Goal: Task Accomplishment & Management: Complete application form

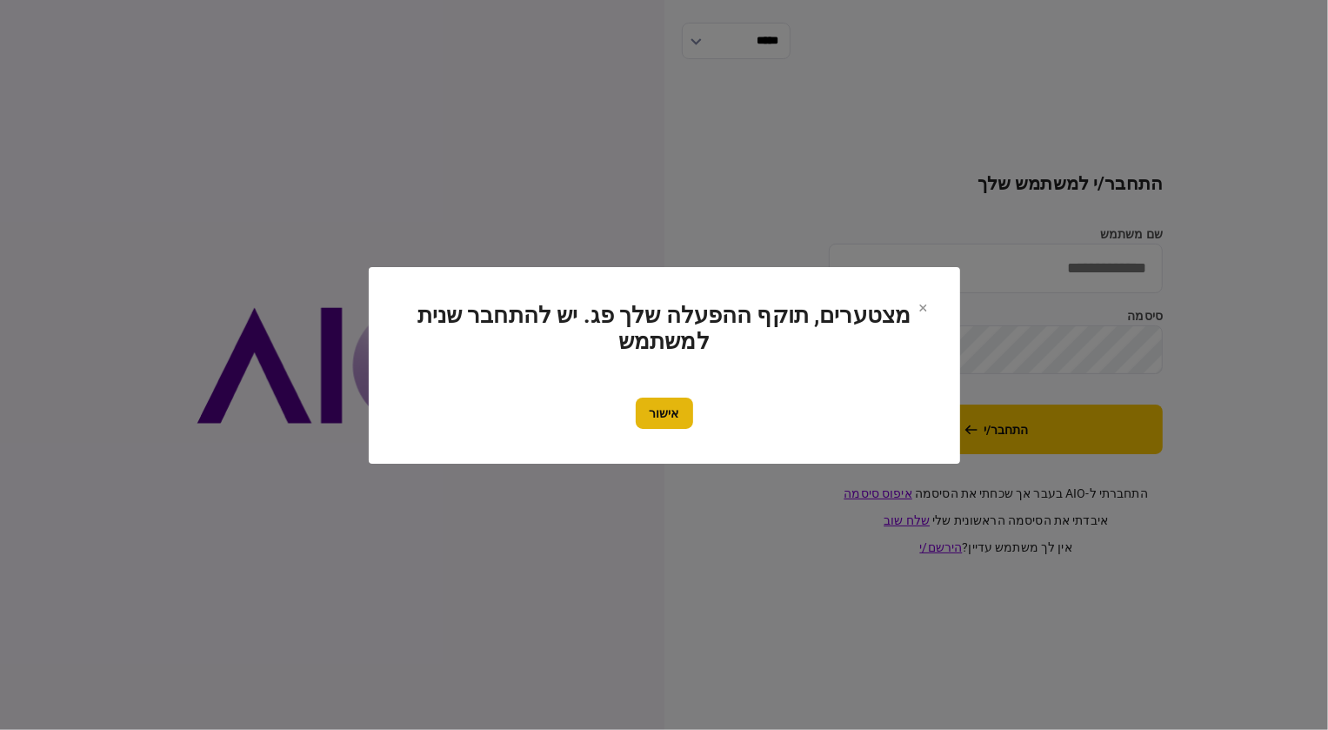
type input "********"
click at [682, 415] on button "אישור" at bounding box center [664, 412] width 57 height 31
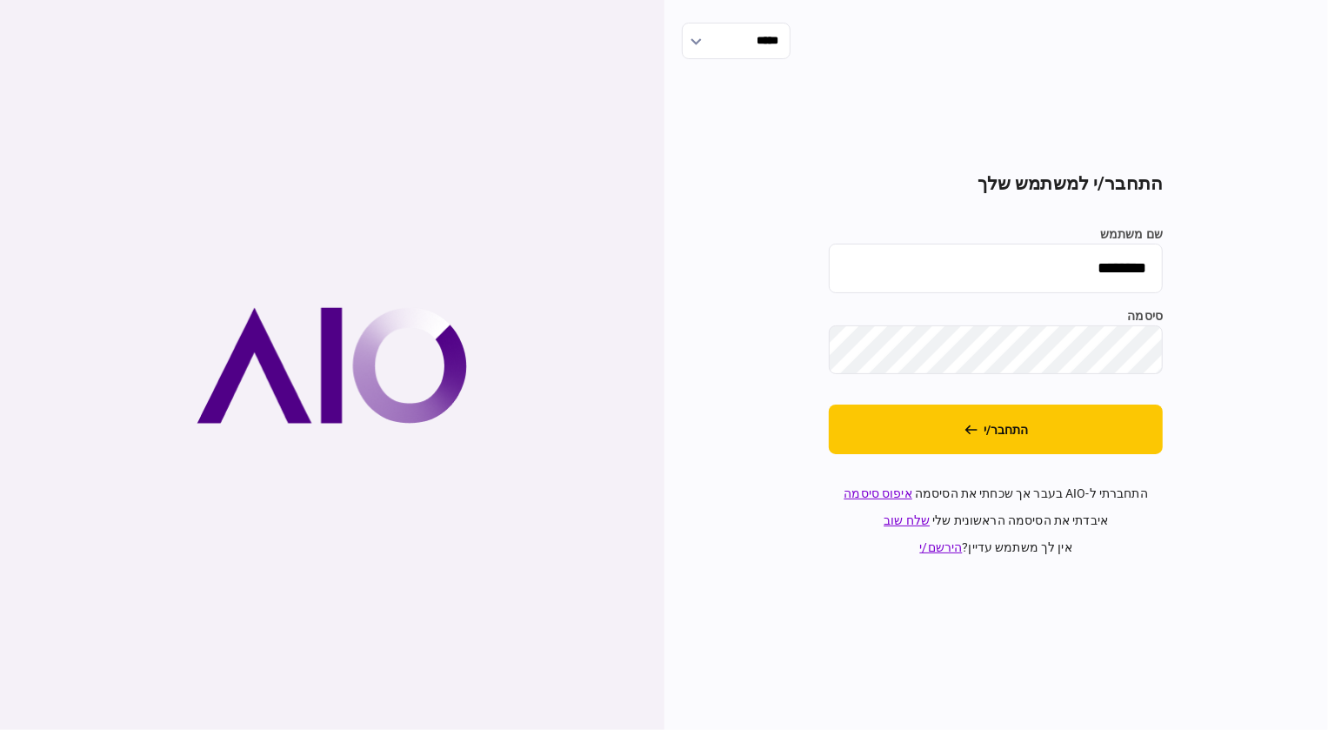
click at [1020, 397] on section "התחבר/י למשתמש שלך שם משתמש ******** סיסמה התחבר/י התחברתי ל-AIO בעבר אך שכחתי …" at bounding box center [996, 365] width 334 height 384
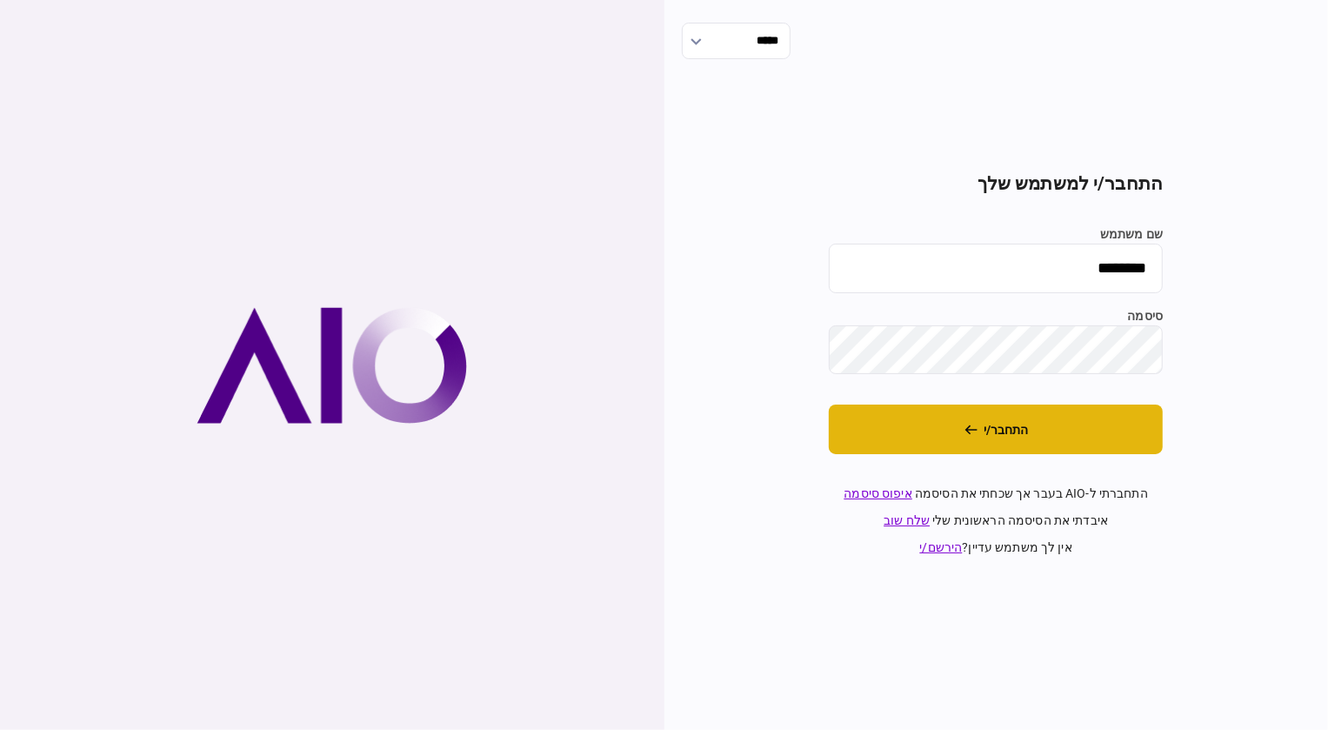
click at [1010, 412] on button "התחבר/י" at bounding box center [996, 429] width 334 height 50
click at [998, 424] on icon "התחבר/י" at bounding box center [996, 430] width 17 height 17
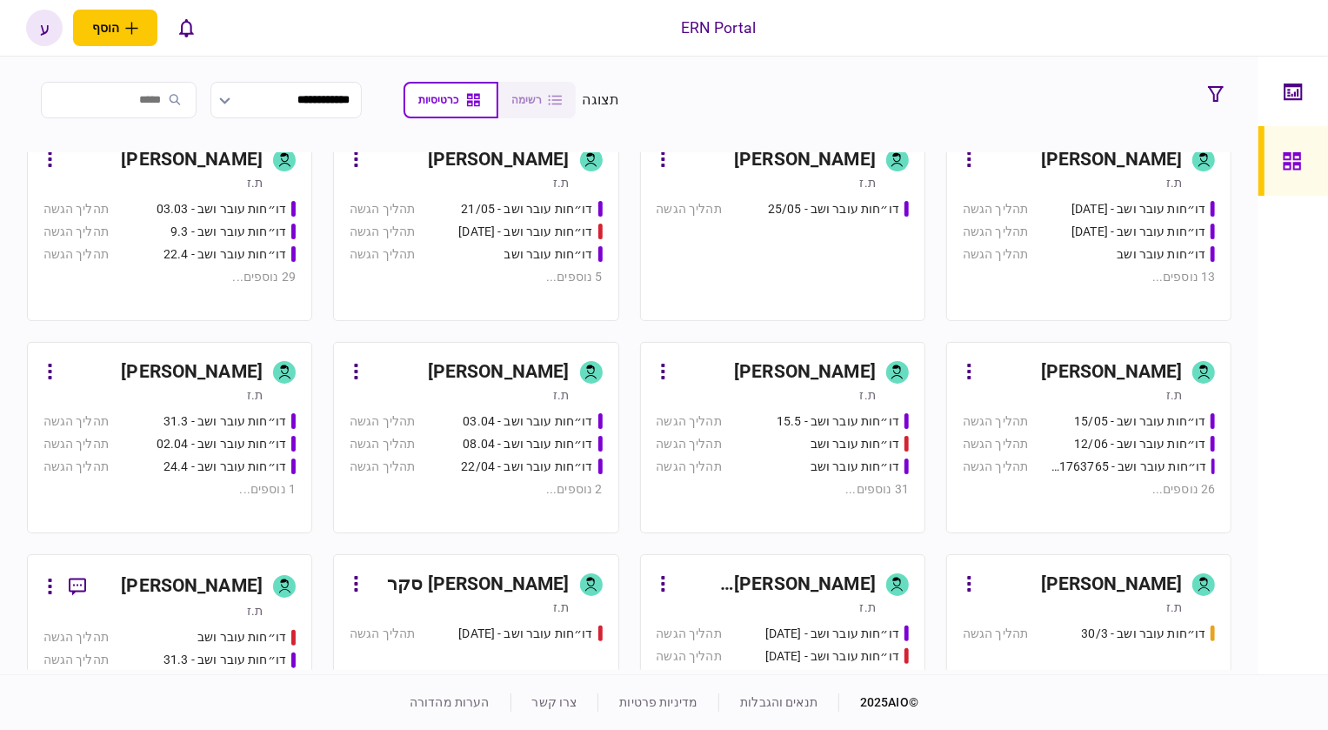
scroll to position [237, 0]
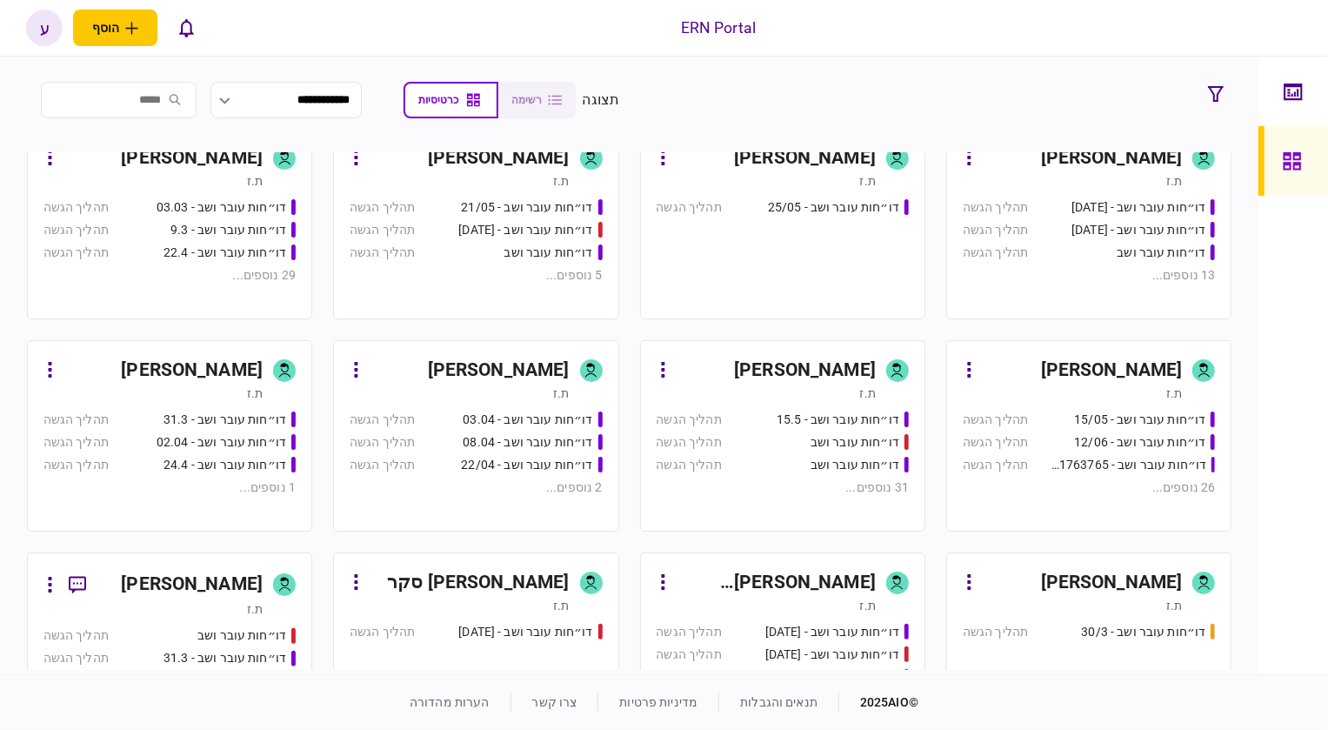
click at [240, 574] on div "[PERSON_NAME]" at bounding box center [192, 584] width 142 height 28
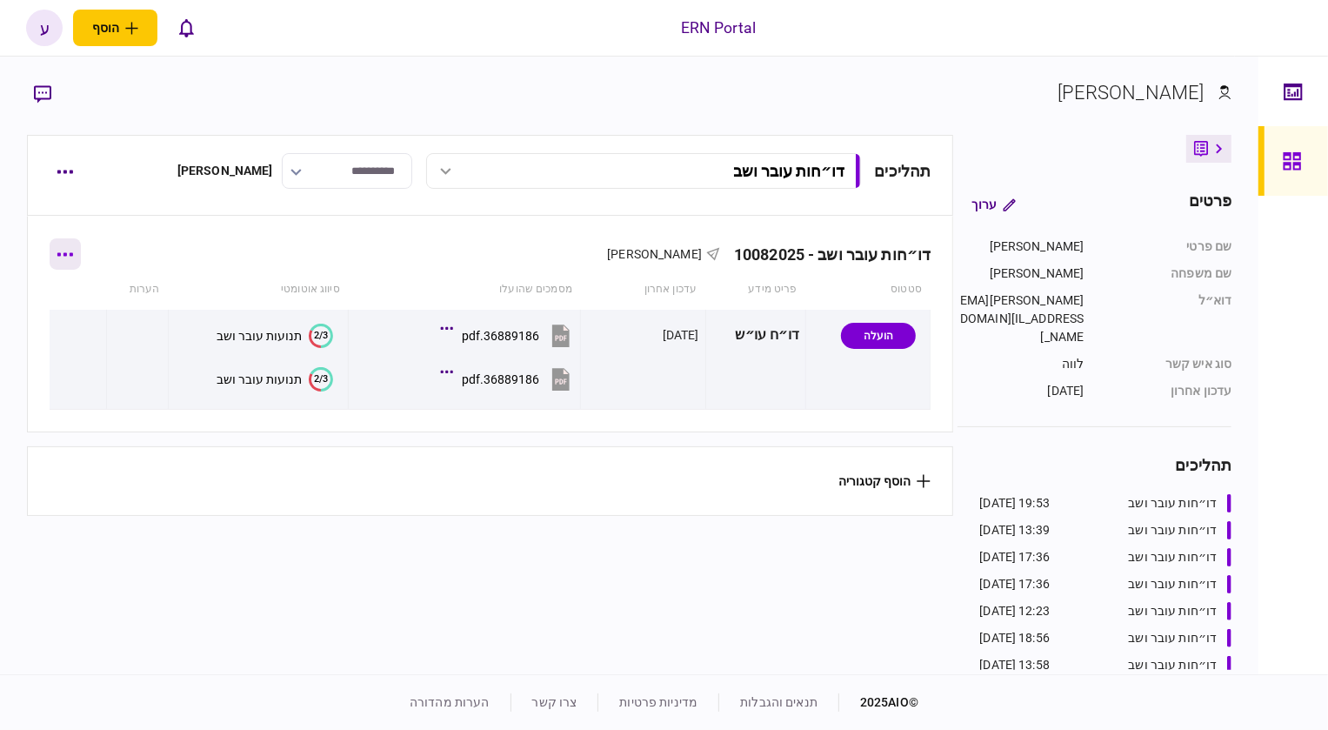
click at [69, 263] on button "button" at bounding box center [65, 253] width 31 height 31
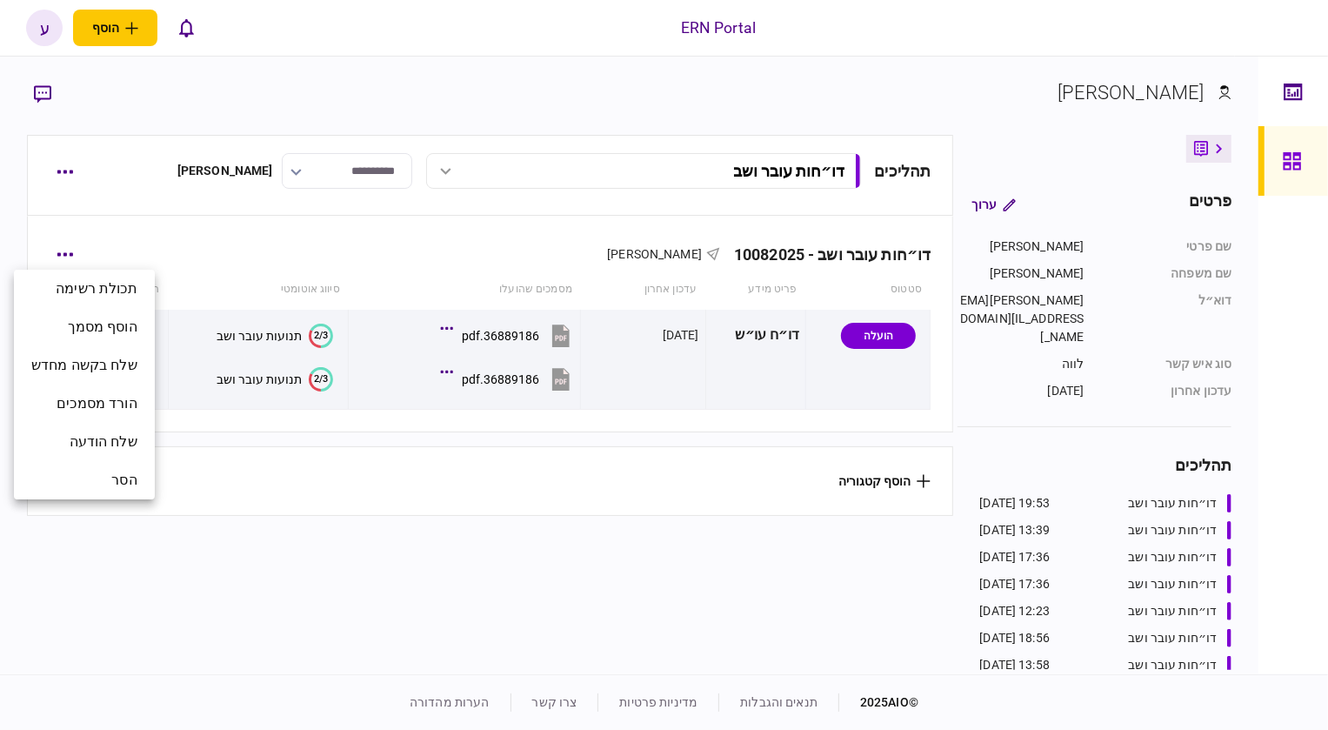
click at [51, 139] on div at bounding box center [664, 365] width 1328 height 730
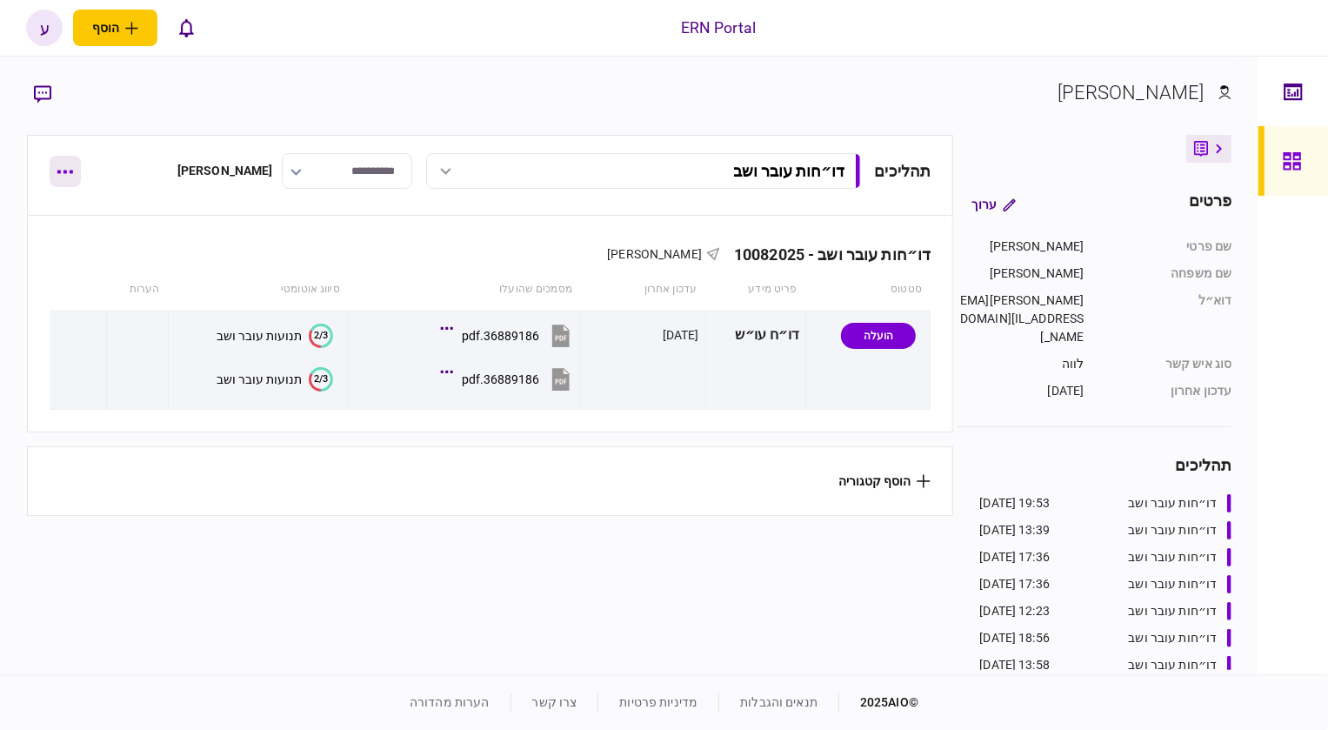
click at [57, 170] on icon "button" at bounding box center [65, 172] width 17 height 4
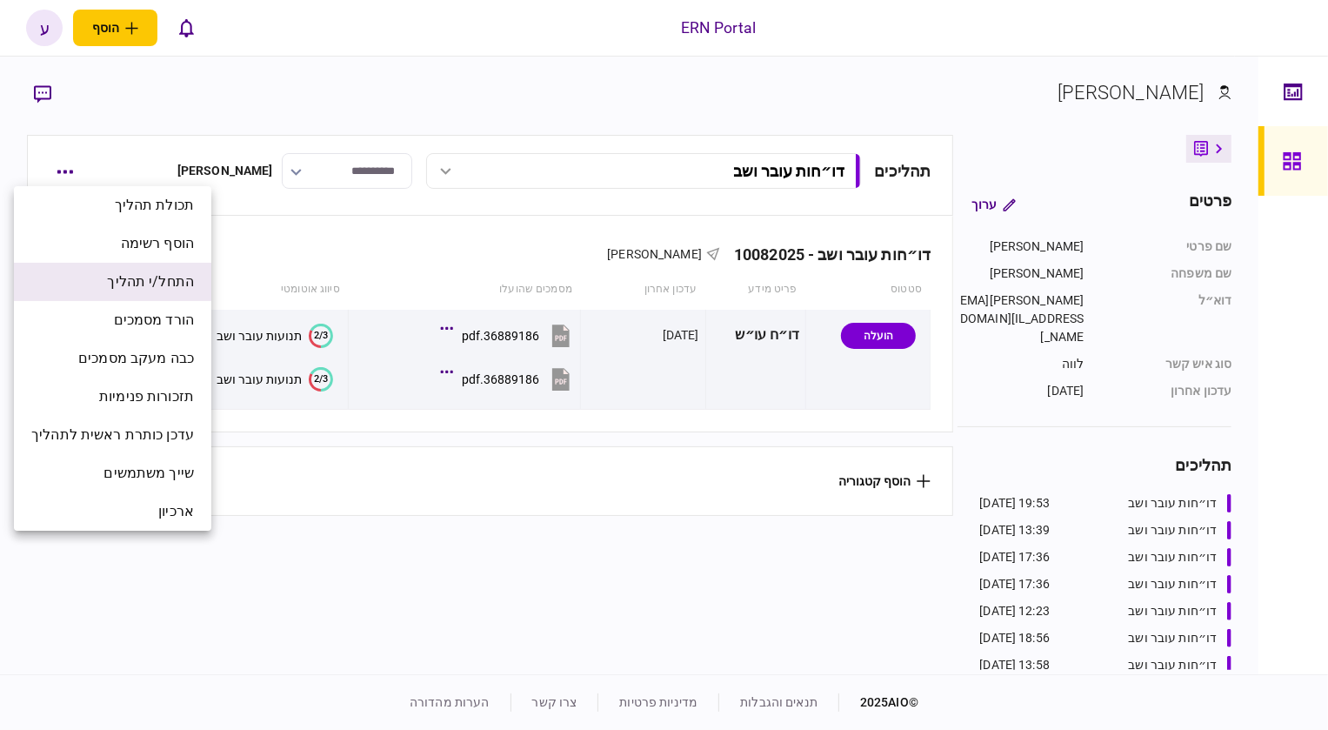
click at [194, 277] on span "התחל/י תהליך" at bounding box center [150, 281] width 87 height 21
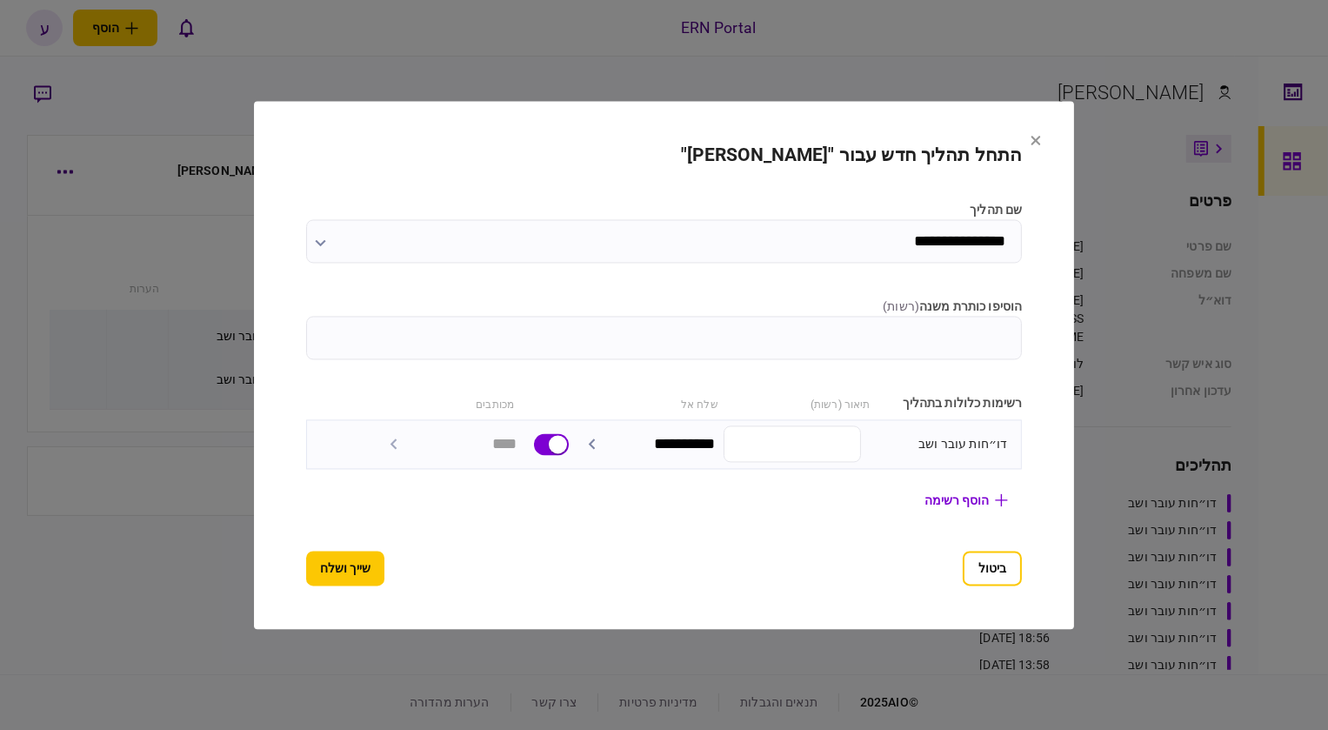
click at [877, 330] on input "הוסיפו כותרת משנה ( רשות )" at bounding box center [664, 337] width 717 height 43
type input "********"
drag, startPoint x: 329, startPoint y: 574, endPoint x: 310, endPoint y: 577, distance: 18.6
click at [310, 577] on button "שייך ושלח" at bounding box center [345, 567] width 78 height 35
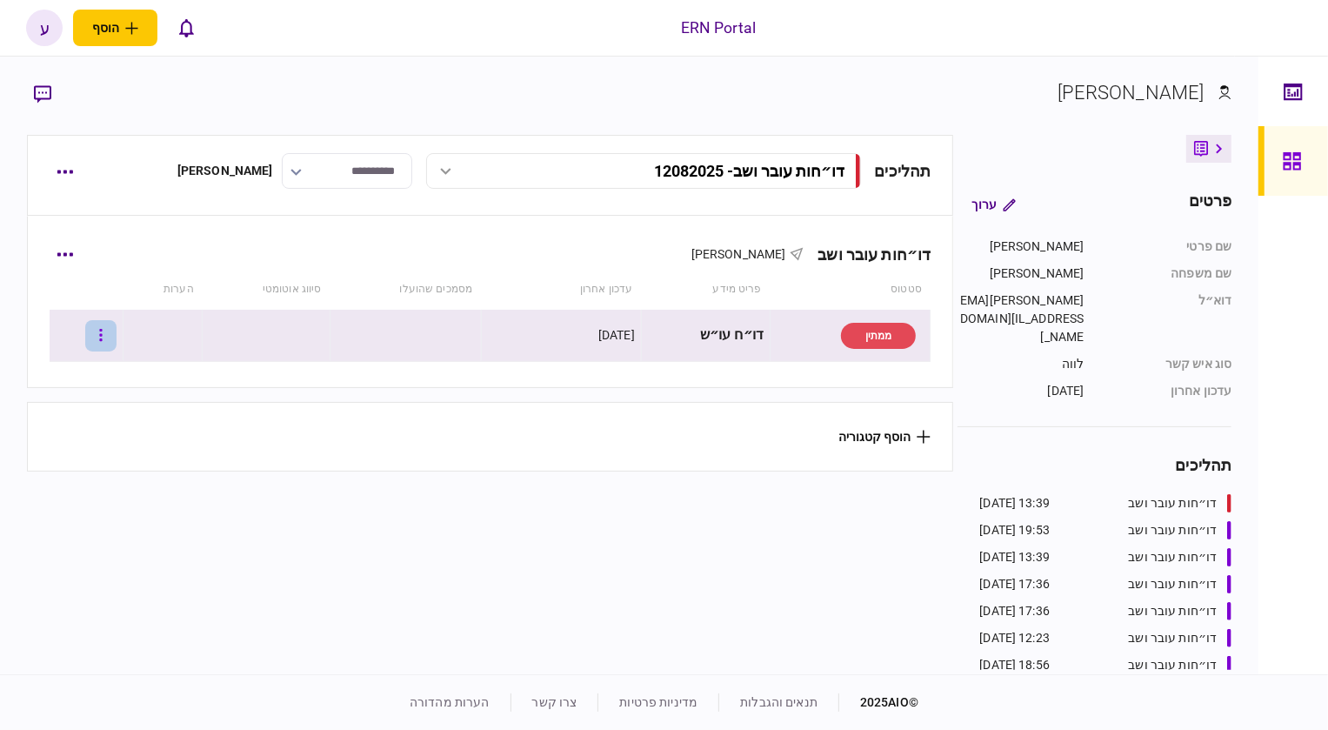
click at [106, 330] on button "button" at bounding box center [100, 335] width 31 height 31
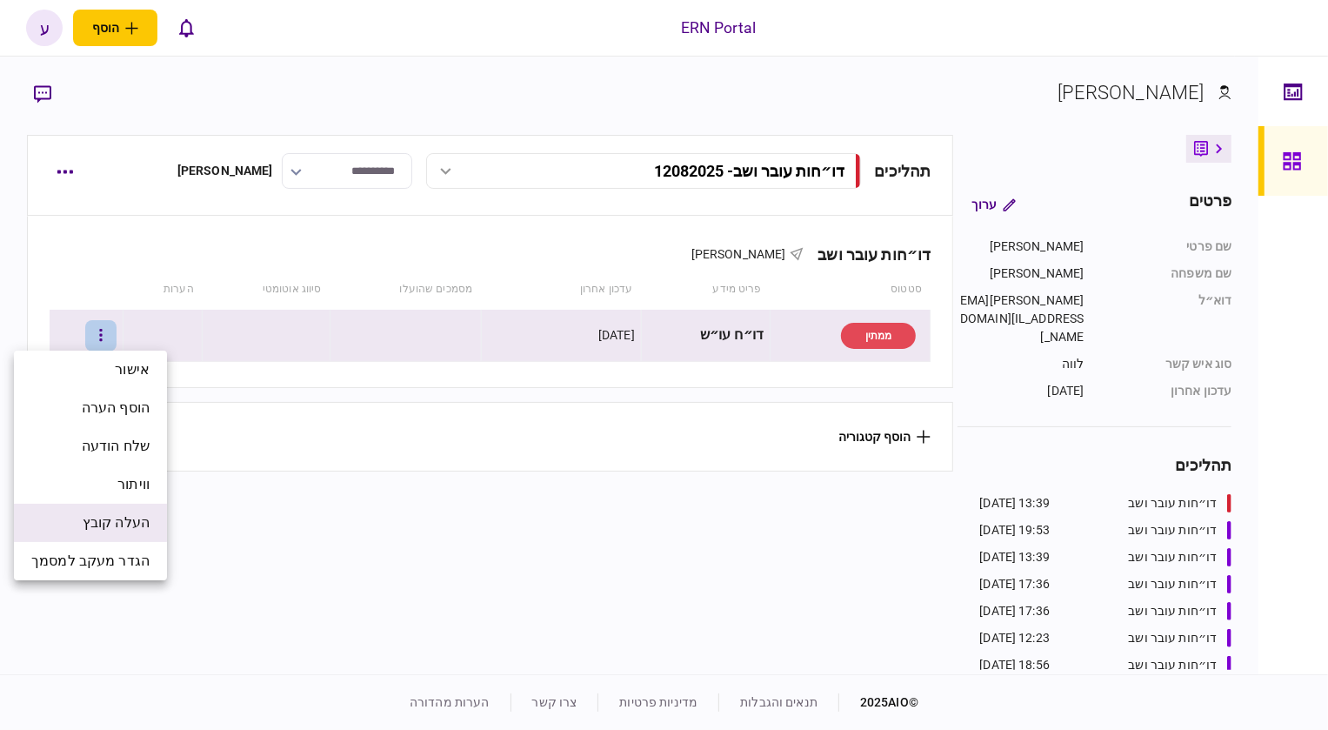
click at [130, 515] on span "העלה קובץ" at bounding box center [116, 522] width 67 height 21
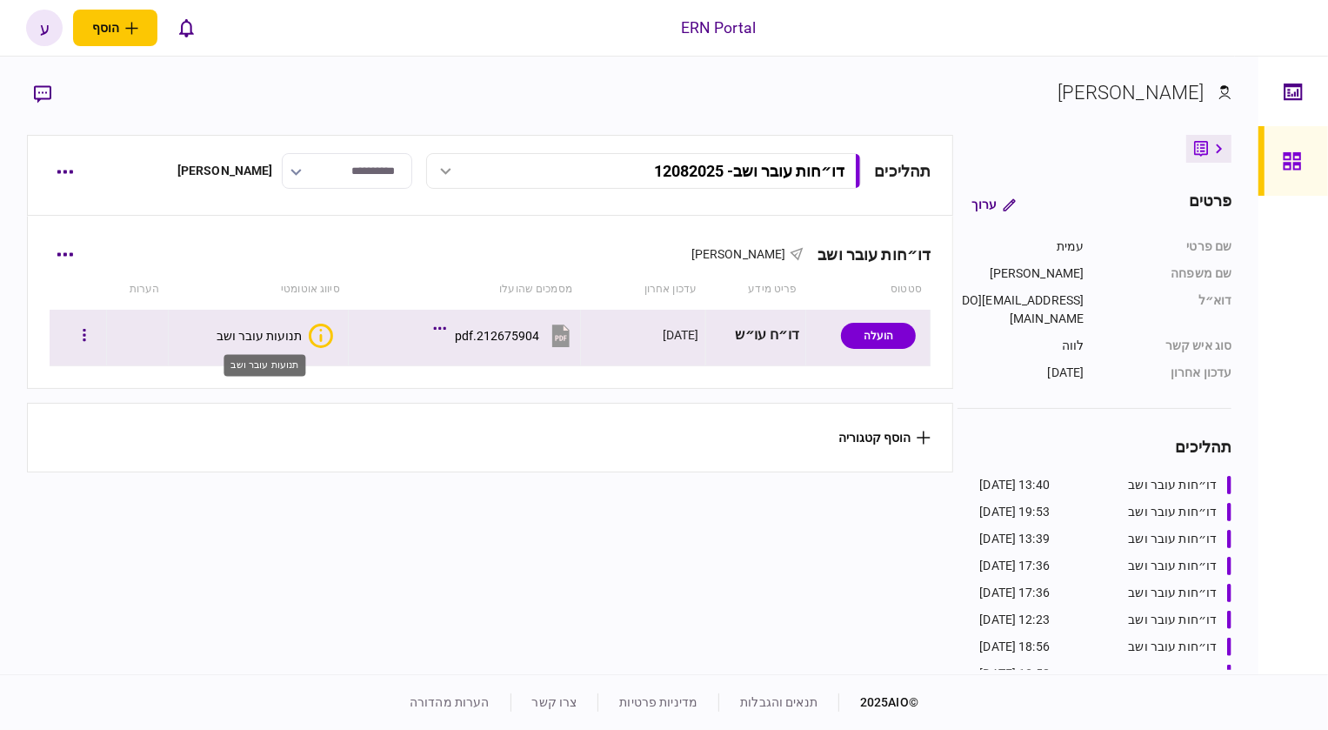
click at [259, 339] on div "תנועות עובר ושב" at bounding box center [259, 336] width 85 height 14
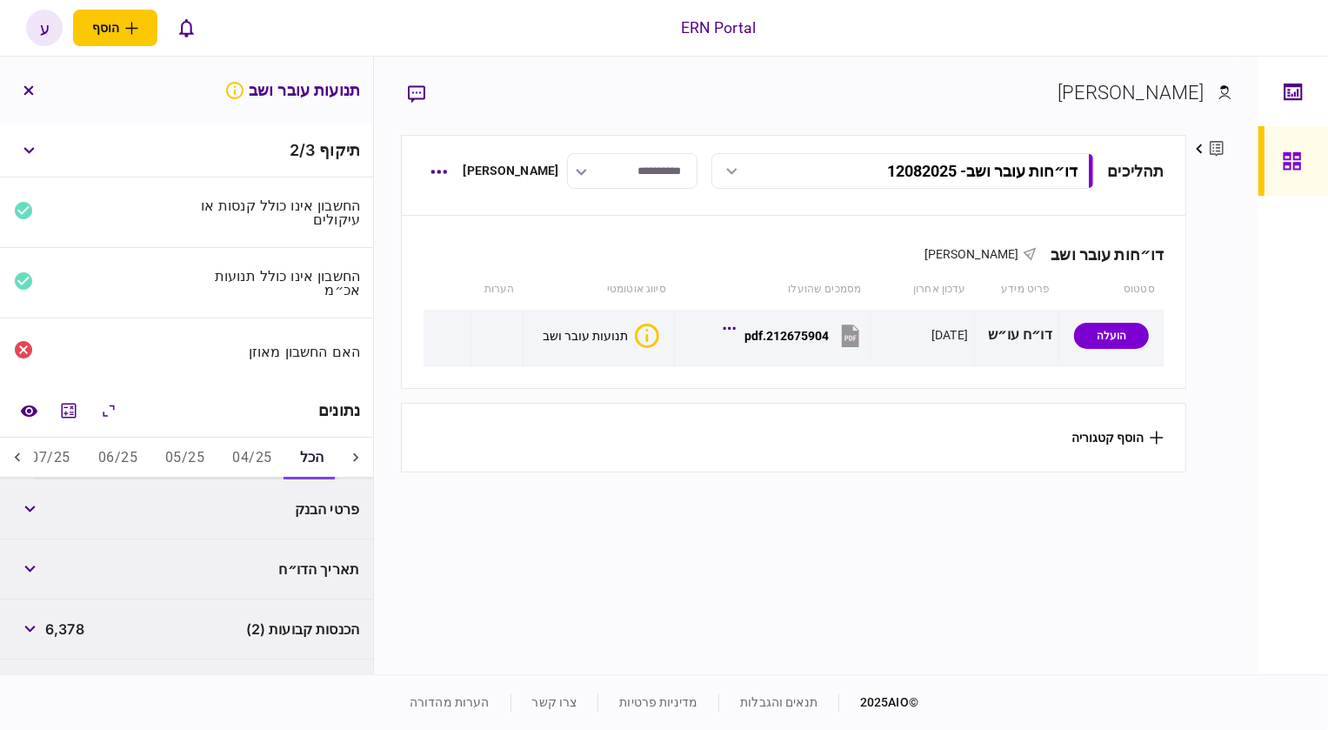
click at [192, 467] on button "05/25" at bounding box center [184, 458] width 67 height 42
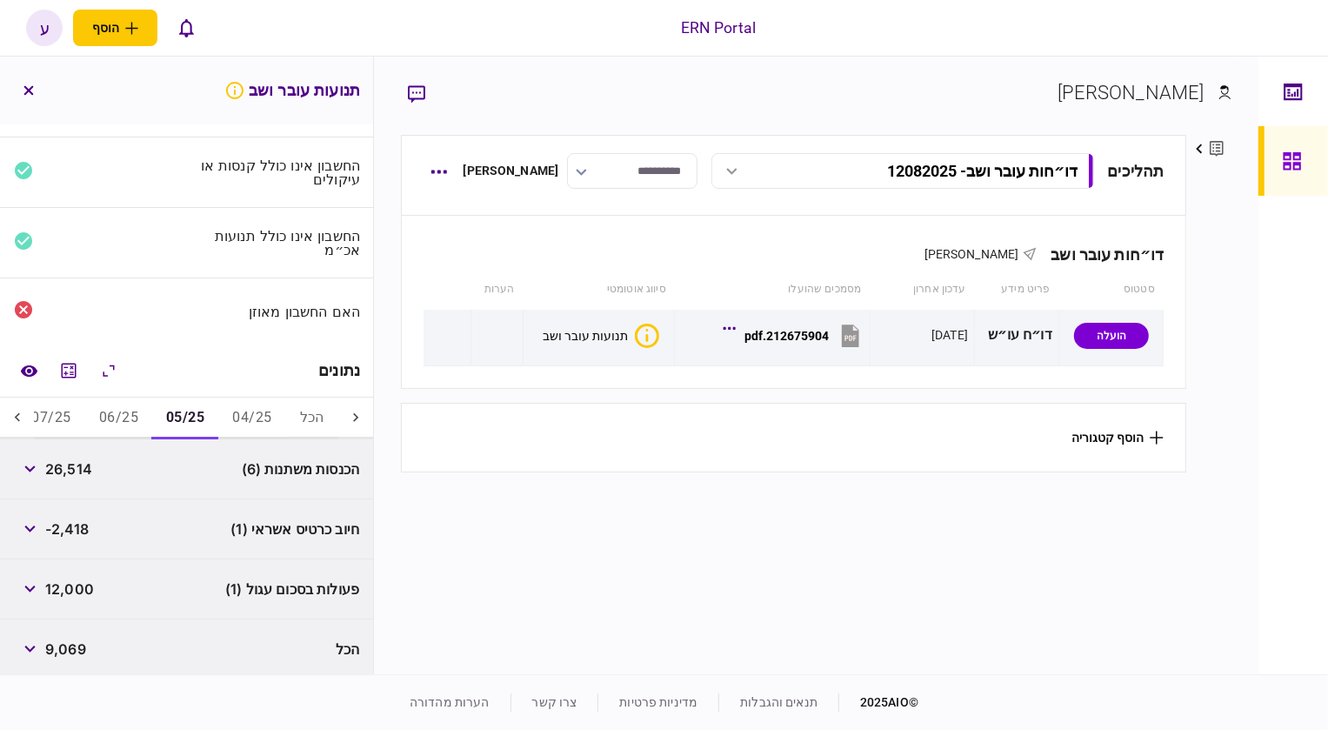
scroll to position [43, 0]
